Goal: Task Accomplishment & Management: Manage account settings

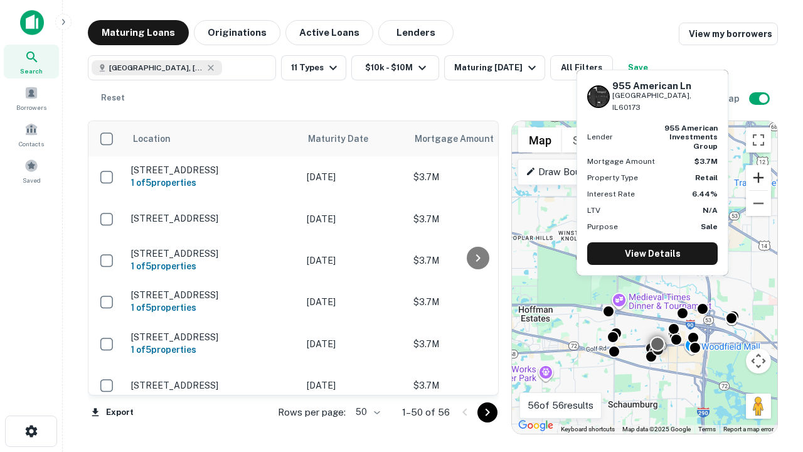
click at [758, 178] on button "Zoom in" at bounding box center [758, 177] width 25 height 25
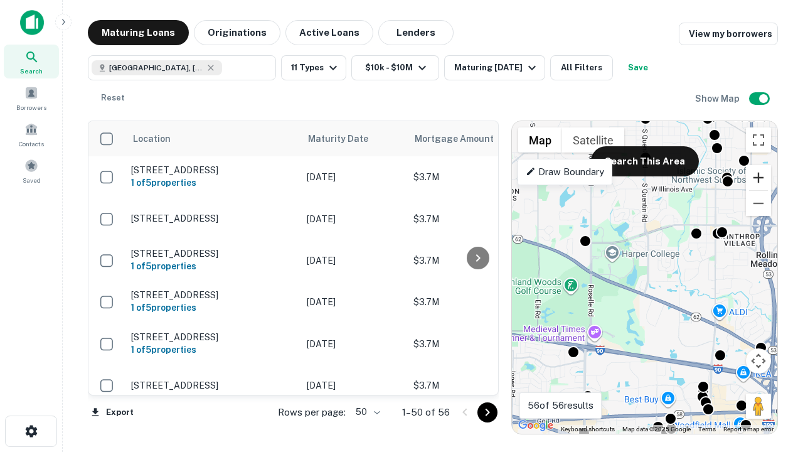
click at [758, 178] on button "Zoom in" at bounding box center [758, 177] width 25 height 25
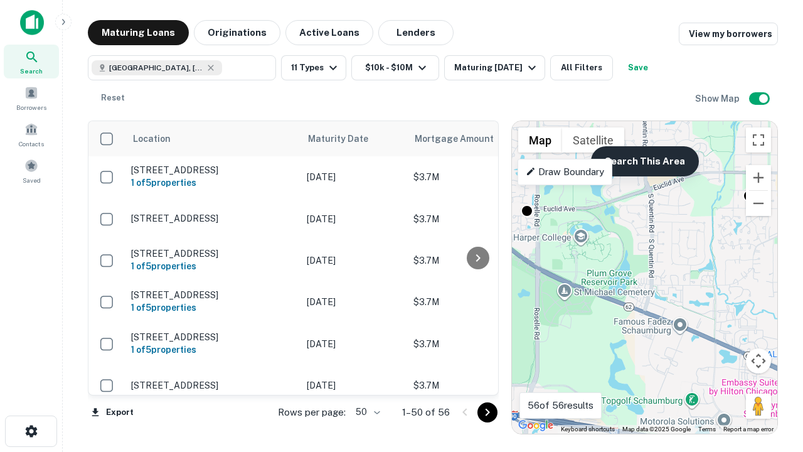
click at [644, 161] on button "Search This Area" at bounding box center [645, 161] width 108 height 30
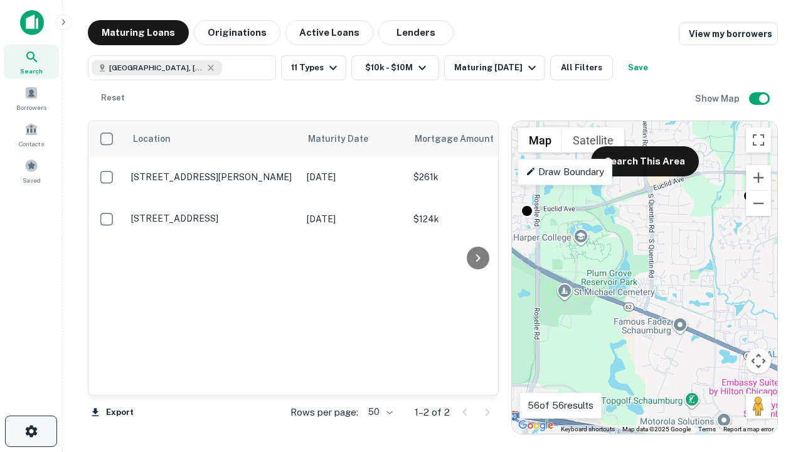
click at [31, 431] on icon "button" at bounding box center [31, 430] width 15 height 15
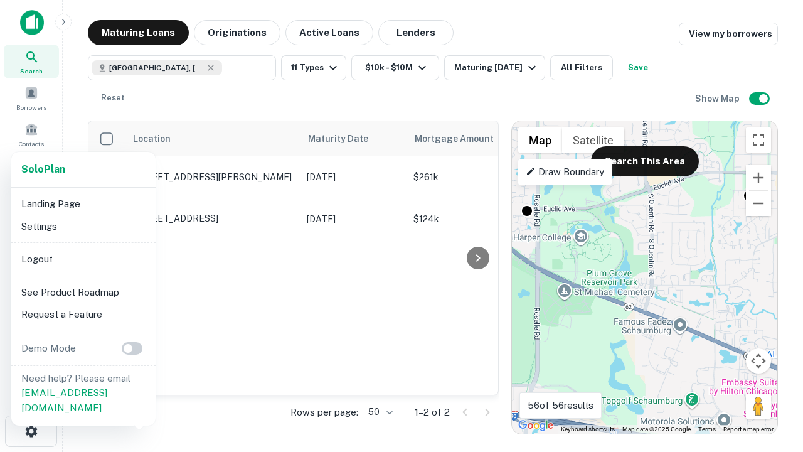
click at [83, 258] on li "Logout" at bounding box center [83, 259] width 134 height 23
